Goal: Task Accomplishment & Management: Use online tool/utility

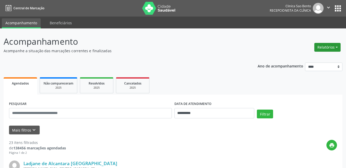
click at [322, 48] on button "Relatórios" at bounding box center [328, 47] width 26 height 9
click at [305, 59] on link "Agendamentos" at bounding box center [313, 58] width 55 height 7
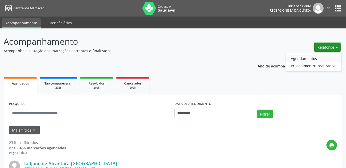
select select "*"
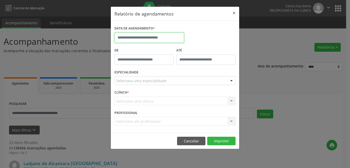
click at [144, 36] on input "text" at bounding box center [150, 38] width 70 height 10
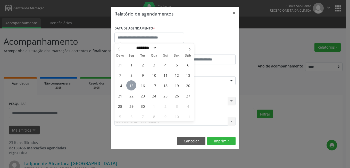
click at [131, 87] on span "15" at bounding box center [131, 85] width 10 height 10
type input "**********"
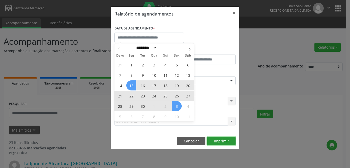
select select "*"
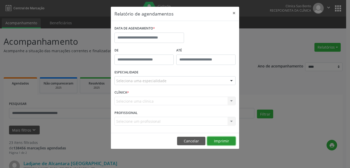
click at [225, 139] on button "Imprimir" at bounding box center [221, 140] width 28 height 9
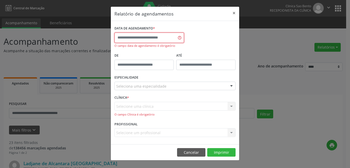
click at [155, 34] on input "text" at bounding box center [150, 38] width 70 height 10
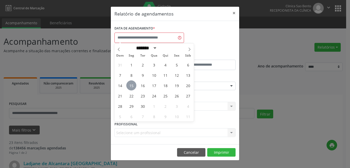
click at [129, 84] on span "15" at bounding box center [131, 85] width 10 height 10
type input "**********"
click at [129, 84] on span "15" at bounding box center [131, 85] width 10 height 10
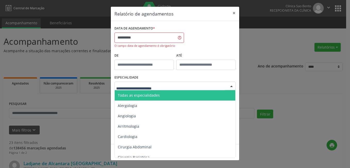
click at [156, 93] on span "Todas as especialidades" at bounding box center [139, 95] width 42 height 5
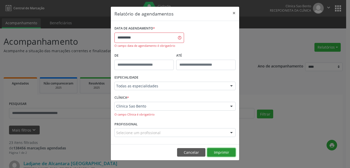
click at [224, 151] on button "Imprimir" at bounding box center [221, 152] width 28 height 9
